Goal: Find specific page/section: Find specific page/section

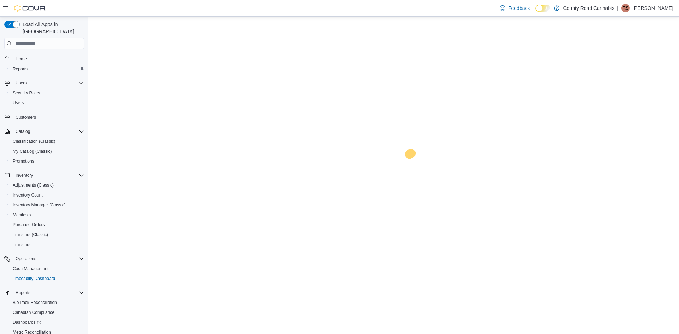
scroll to position [42, 0]
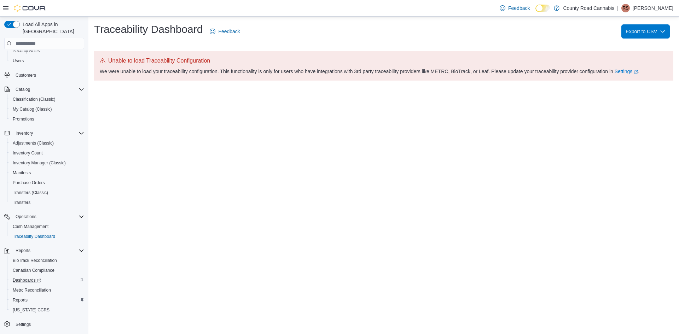
click at [57, 276] on div "Dashboards" at bounding box center [47, 280] width 74 height 8
